Goal: Task Accomplishment & Management: Manage account settings

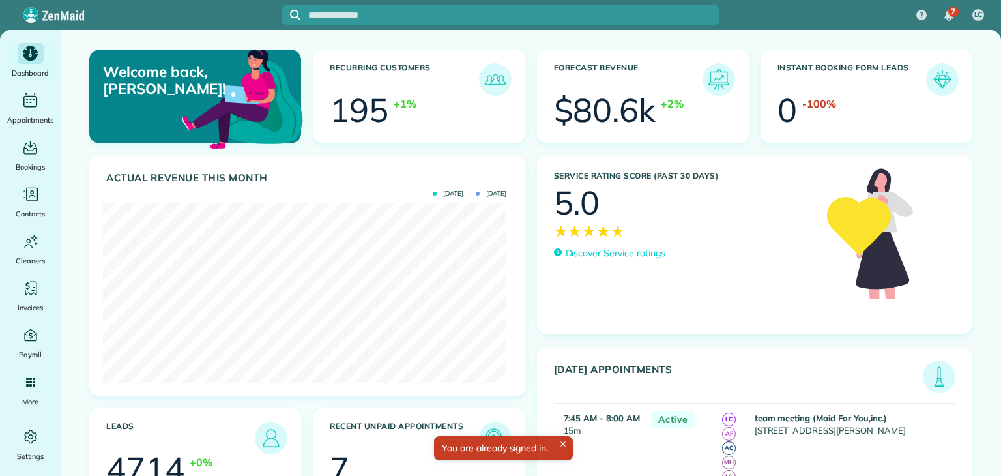
scroll to position [179, 403]
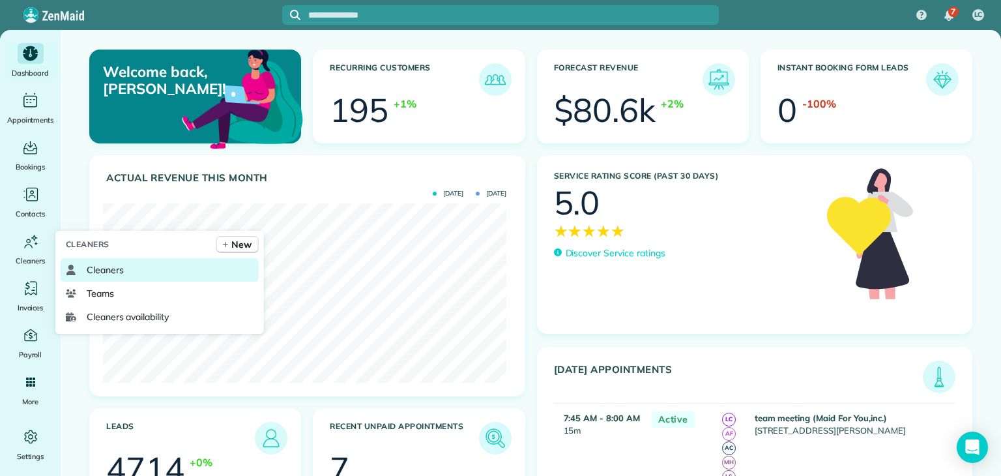
click at [149, 276] on link "Cleaners" at bounding box center [160, 269] width 198 height 23
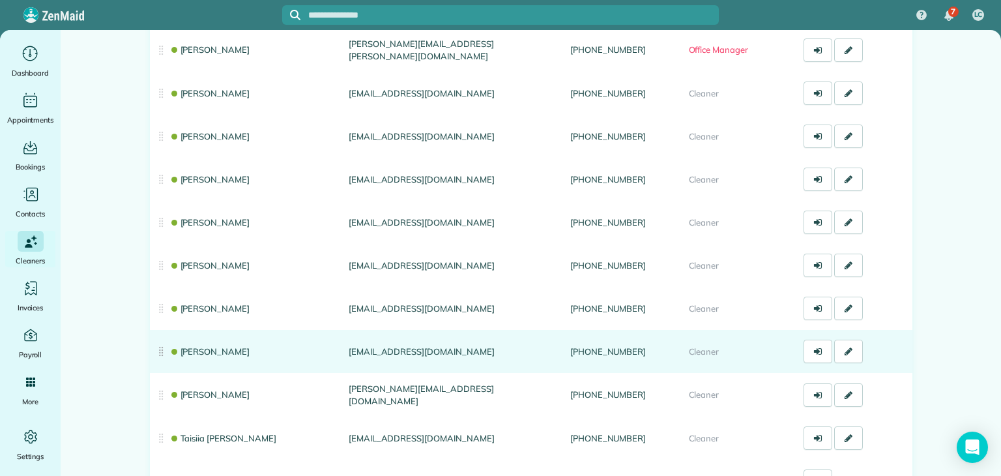
scroll to position [511, 0]
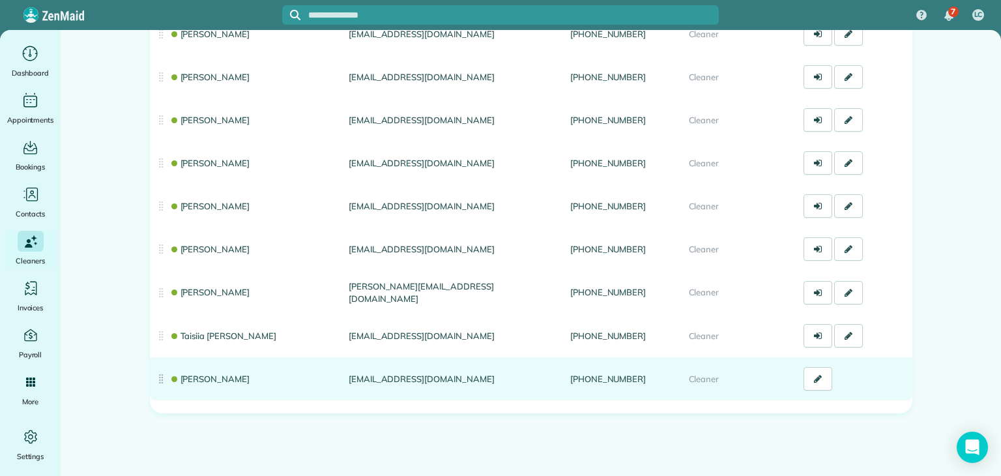
click at [225, 377] on link "Olena Milinkovska" at bounding box center [209, 378] width 81 height 10
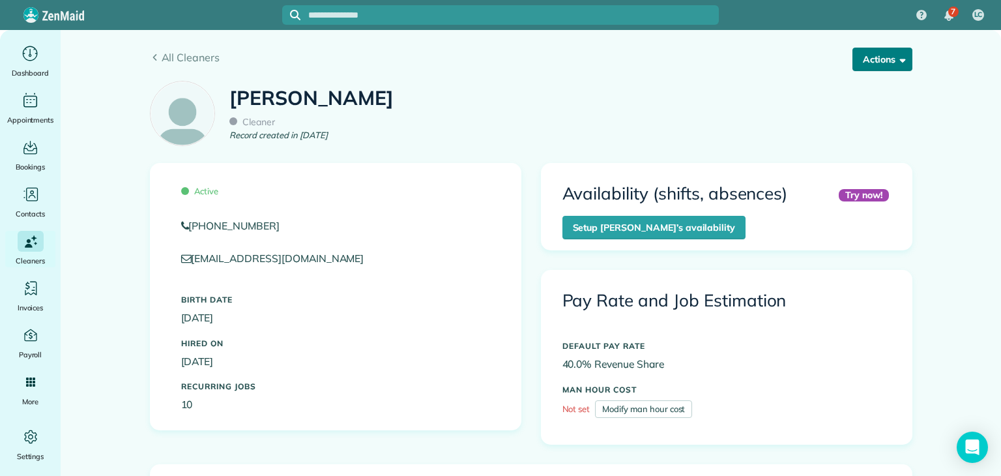
click at [884, 57] on button "Actions" at bounding box center [882, 59] width 60 height 23
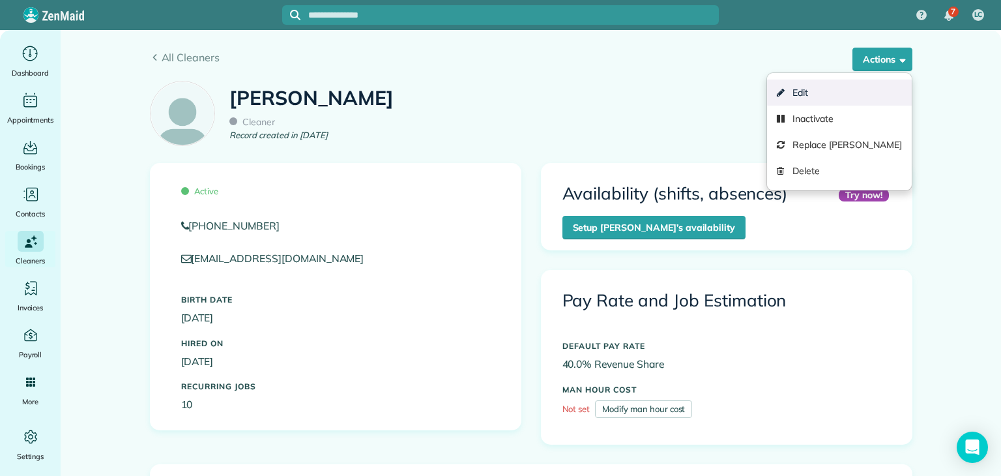
click at [849, 94] on link "Edit" at bounding box center [839, 92] width 144 height 26
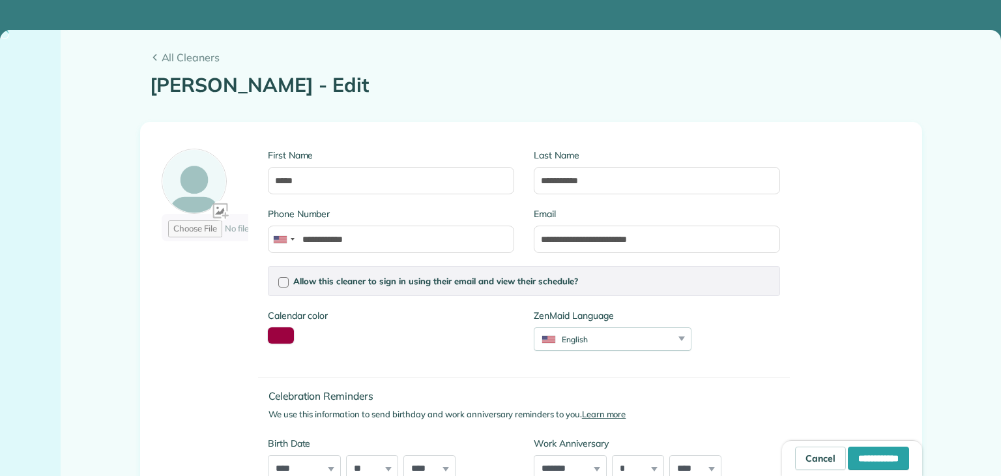
type input "**********"
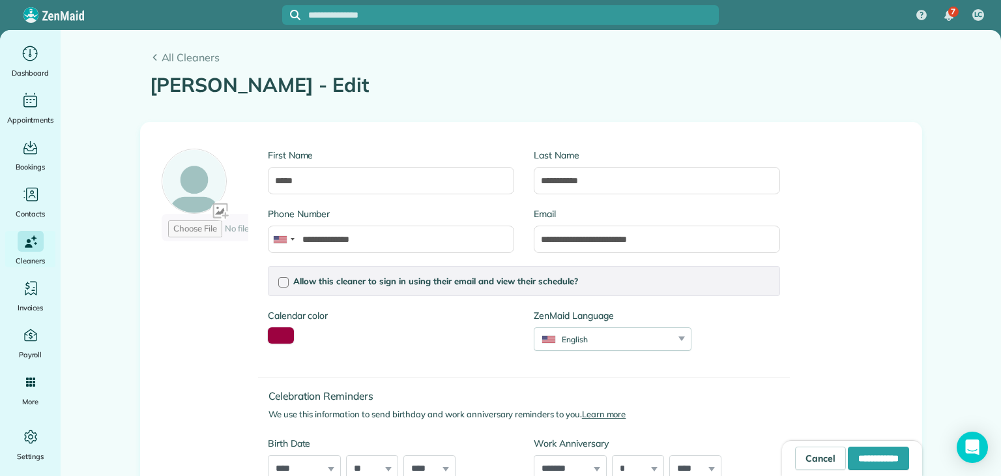
click at [284, 334] on button "toggle color picker dialog" at bounding box center [281, 335] width 26 height 16
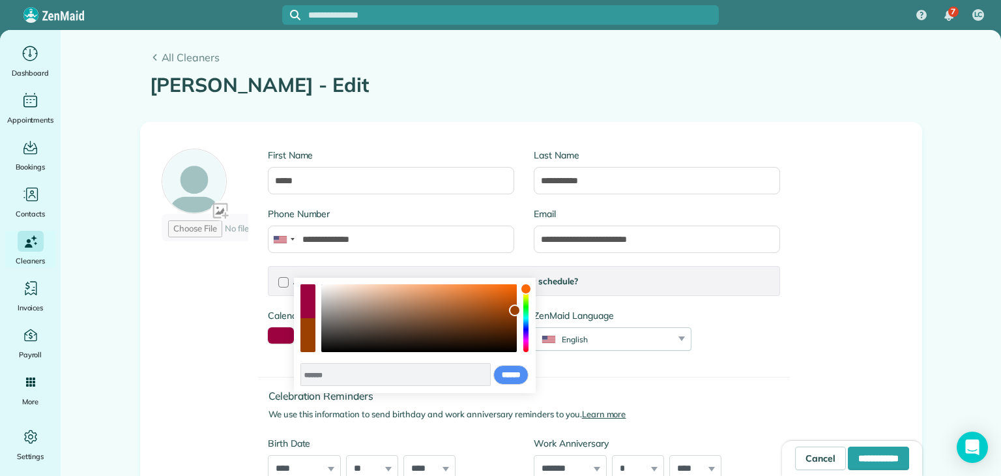
drag, startPoint x: 526, startPoint y: 351, endPoint x: 528, endPoint y: 288, distance: 63.2
click at [528, 288] on div "color picker dialog" at bounding box center [526, 289] width 12 height 12
type input "*******"
